Goal: Transaction & Acquisition: Subscribe to service/newsletter

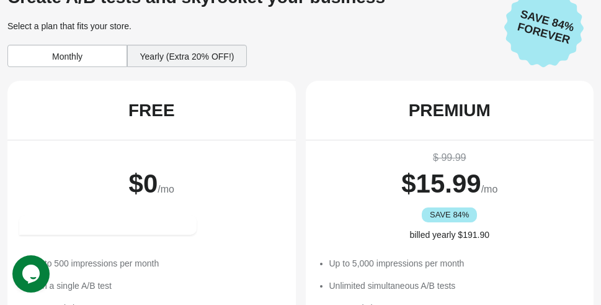
click at [197, 62] on div "Yearly (Extra 20% OFF!)" at bounding box center [187, 56] width 120 height 22
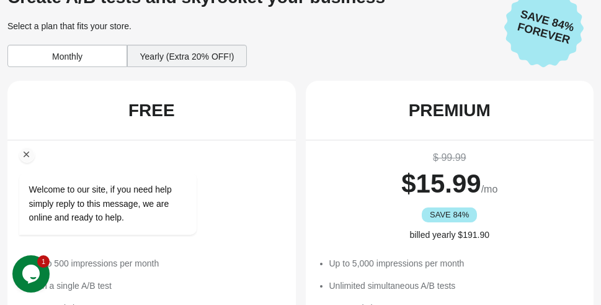
click at [171, 61] on div "Welcome to our site, if you need help simply reply to this message, we are onli…" at bounding box center [123, 152] width 223 height 189
click at [88, 61] on div "Welcome to our site, if you need help simply reply to this message, we are onli…" at bounding box center [123, 152] width 223 height 189
click at [141, 65] on div "Welcome to our site, if you need help simply reply to this message, we are onli…" at bounding box center [123, 152] width 223 height 189
click at [151, 60] on div "Welcome to our site, if you need help simply reply to this message, we are onli…" at bounding box center [123, 152] width 223 height 189
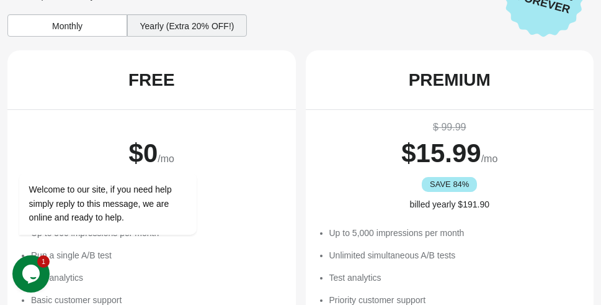
click at [99, 29] on div "Monthly" at bounding box center [67, 25] width 120 height 22
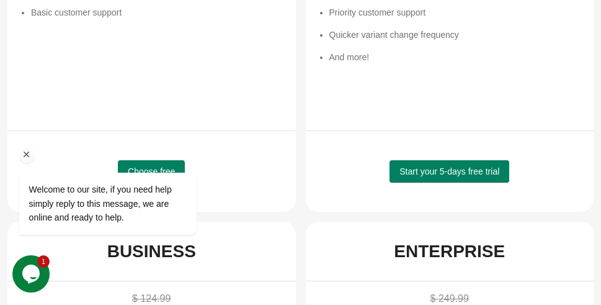
scroll to position [353, 0]
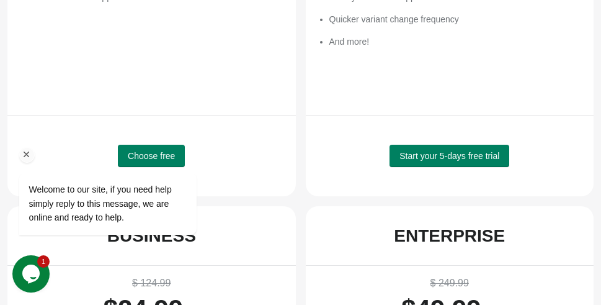
click at [141, 156] on div at bounding box center [124, 155] width 210 height 16
click at [156, 152] on div at bounding box center [124, 155] width 210 height 16
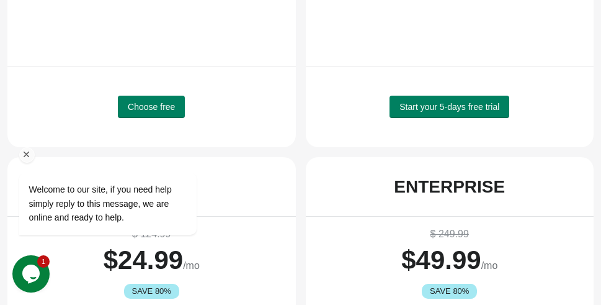
scroll to position [418, 0]
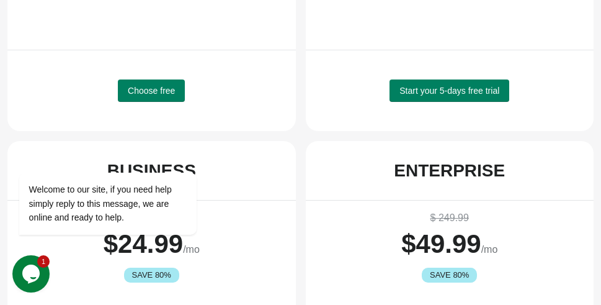
click at [27, 259] on button "Opens Chat This icon Opens the chat window." at bounding box center [30, 273] width 37 height 37
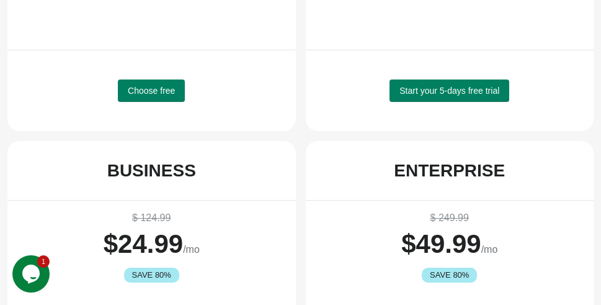
scroll to position [0, 0]
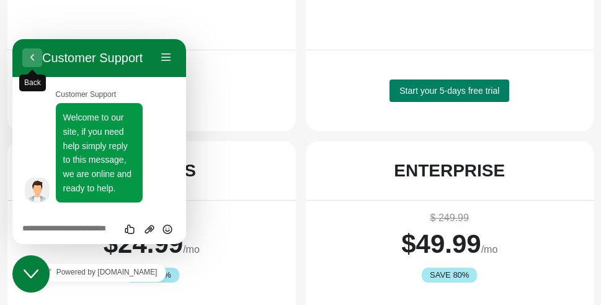
click at [27, 60] on button "Back" at bounding box center [32, 57] width 20 height 19
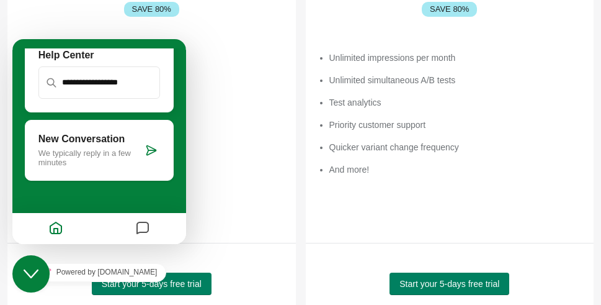
scroll to position [704, 0]
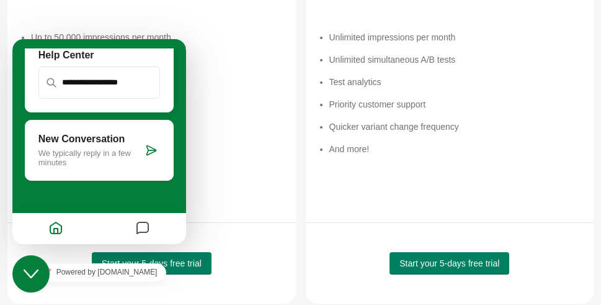
click at [24, 267] on icon "Close Chat This icon closes the chat window." at bounding box center [31, 273] width 15 height 15
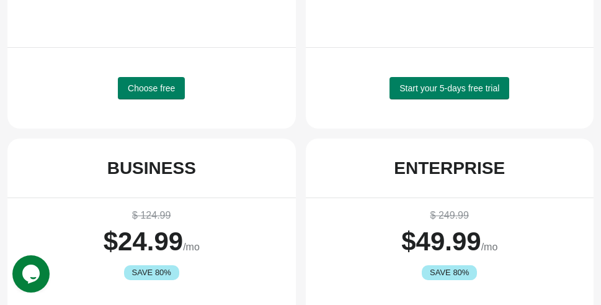
scroll to position [400, 0]
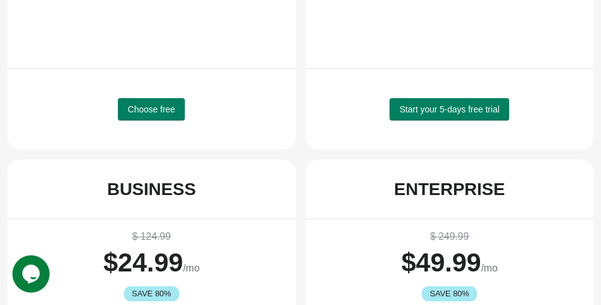
click at [178, 92] on div "Choose free" at bounding box center [152, 109] width 256 height 50
click at [148, 120] on div "Choose free" at bounding box center [152, 109] width 256 height 50
click at [150, 114] on button "Choose free" at bounding box center [151, 109] width 67 height 22
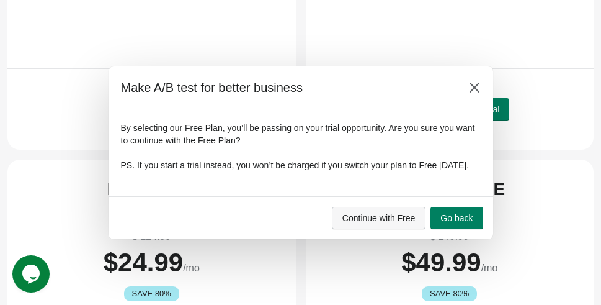
click at [383, 223] on span "Continue with Free" at bounding box center [379, 218] width 73 height 10
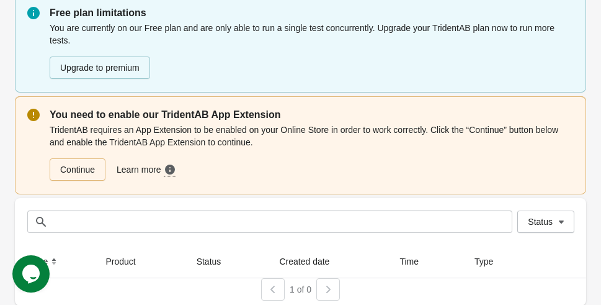
scroll to position [58, 0]
